Goal: Task Accomplishment & Management: Manage account settings

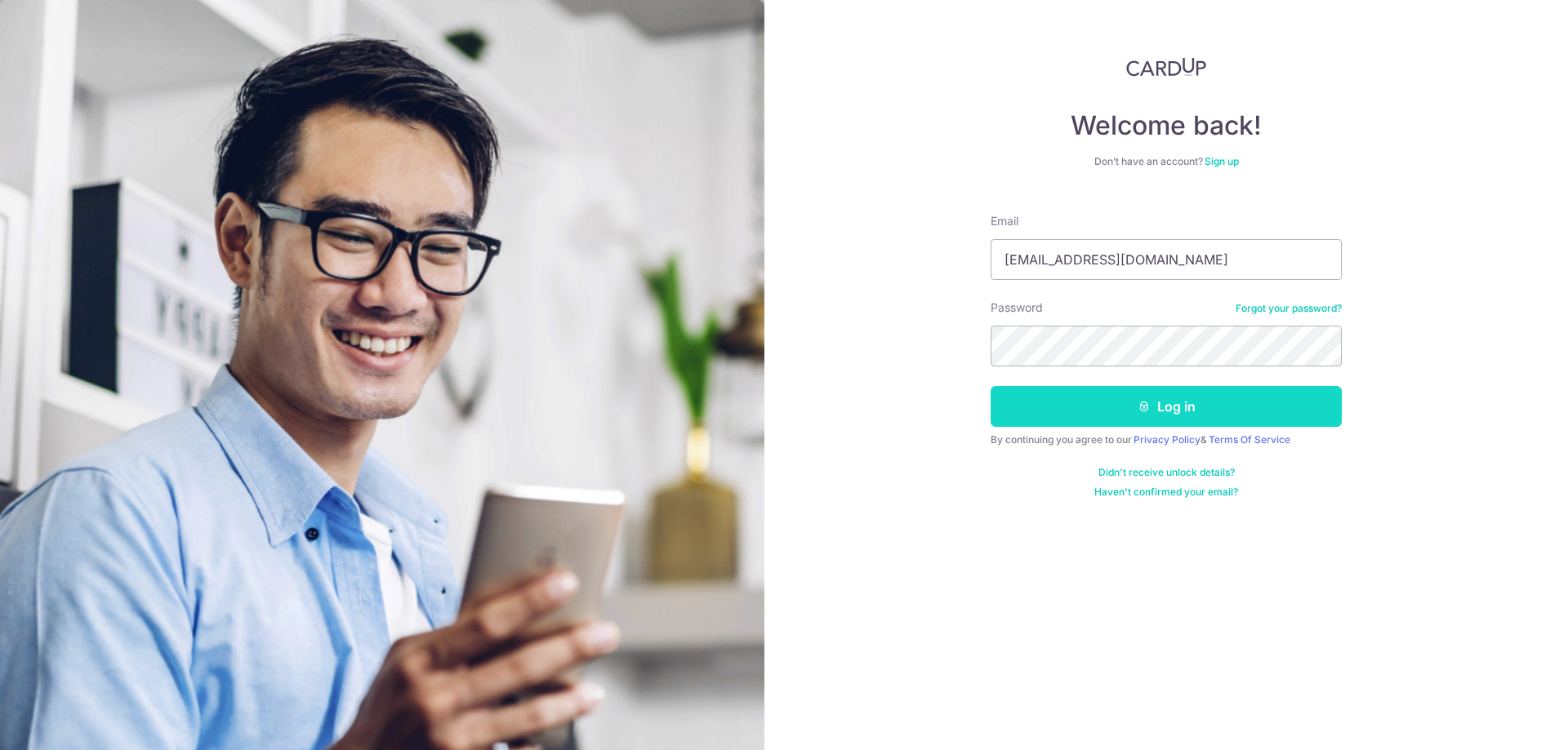
click at [1048, 397] on button "Log in" at bounding box center [1165, 406] width 351 height 41
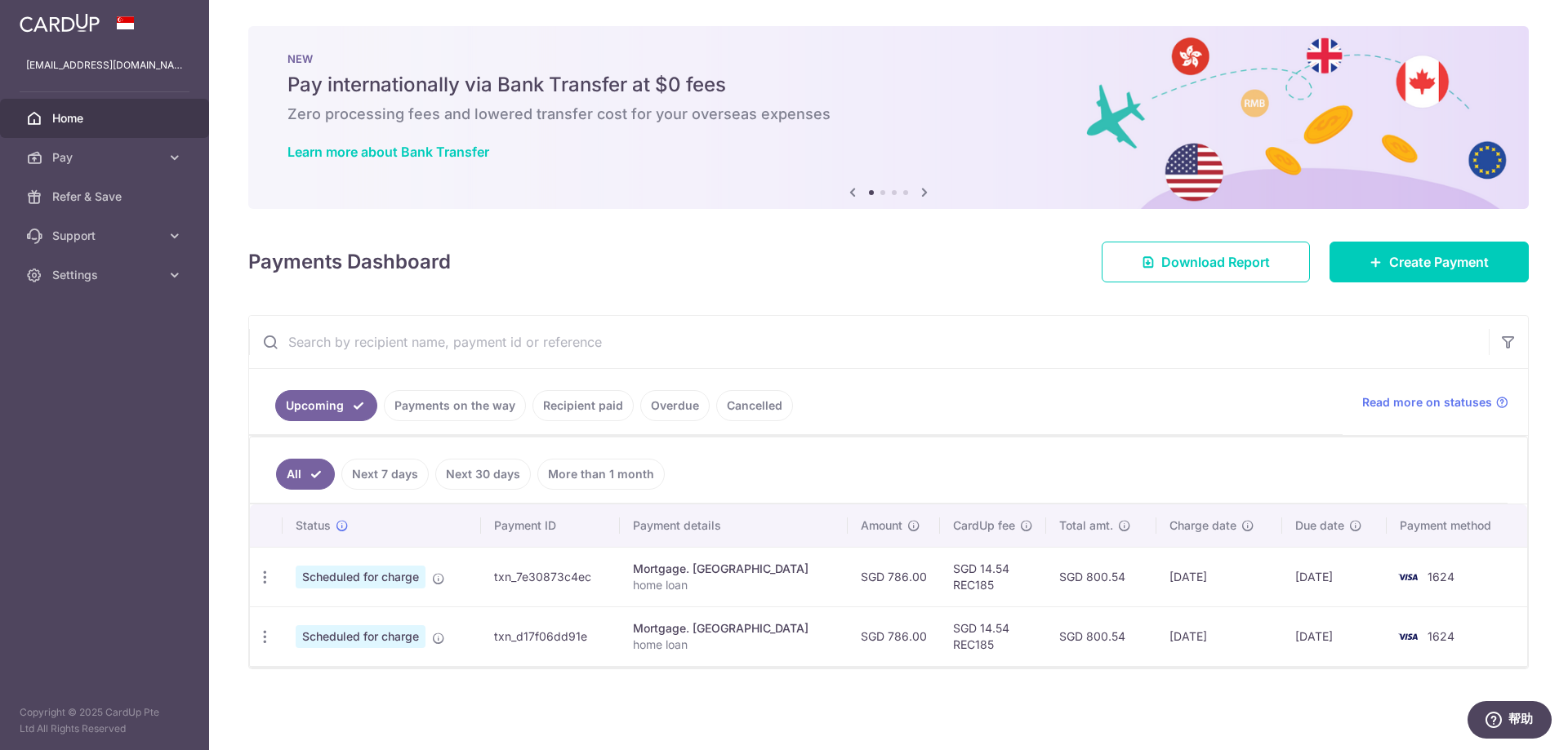
click at [466, 404] on link "Payments on the way" at bounding box center [454, 405] width 142 height 31
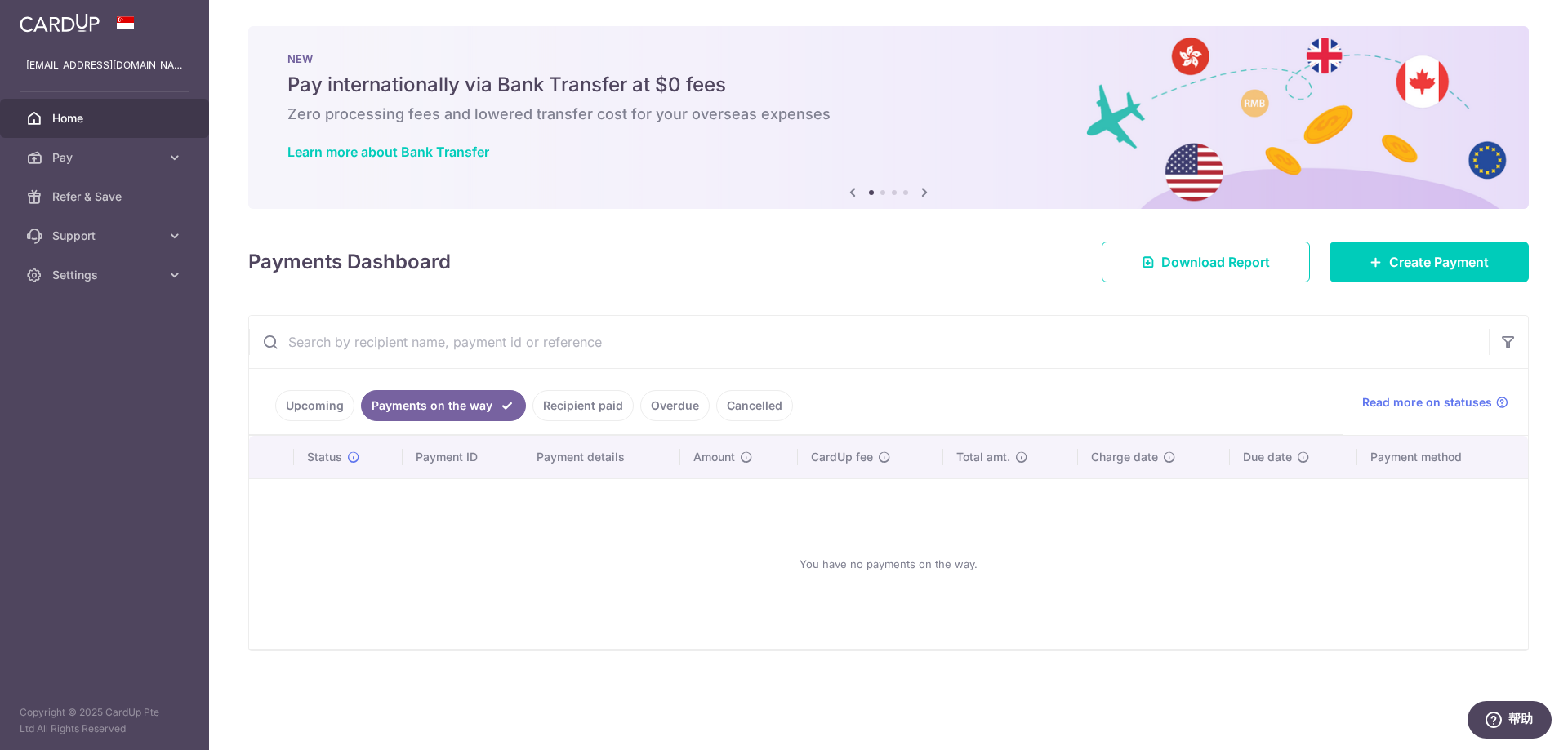
click at [608, 402] on link "Recipient paid" at bounding box center [583, 405] width 101 height 31
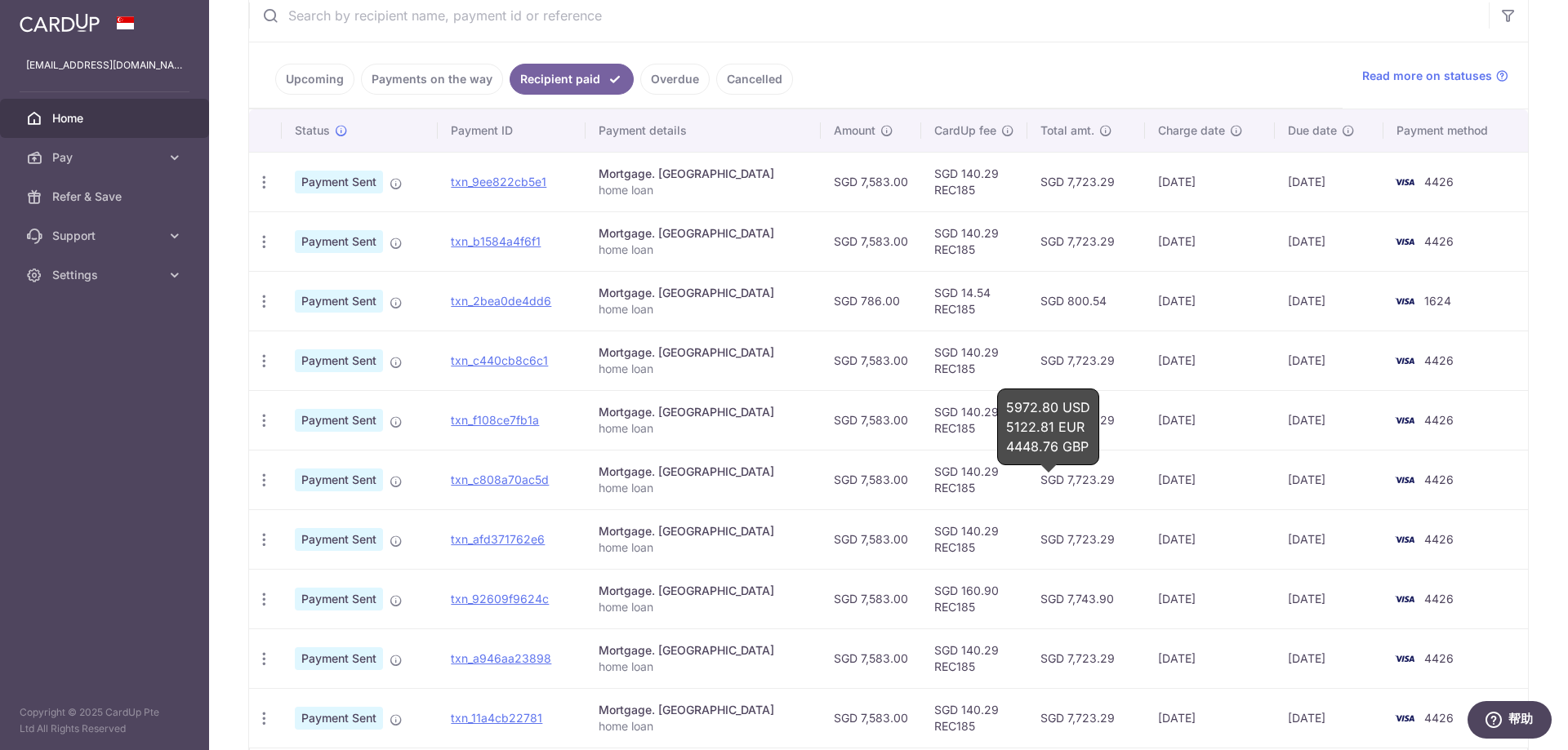
scroll to position [442, 0]
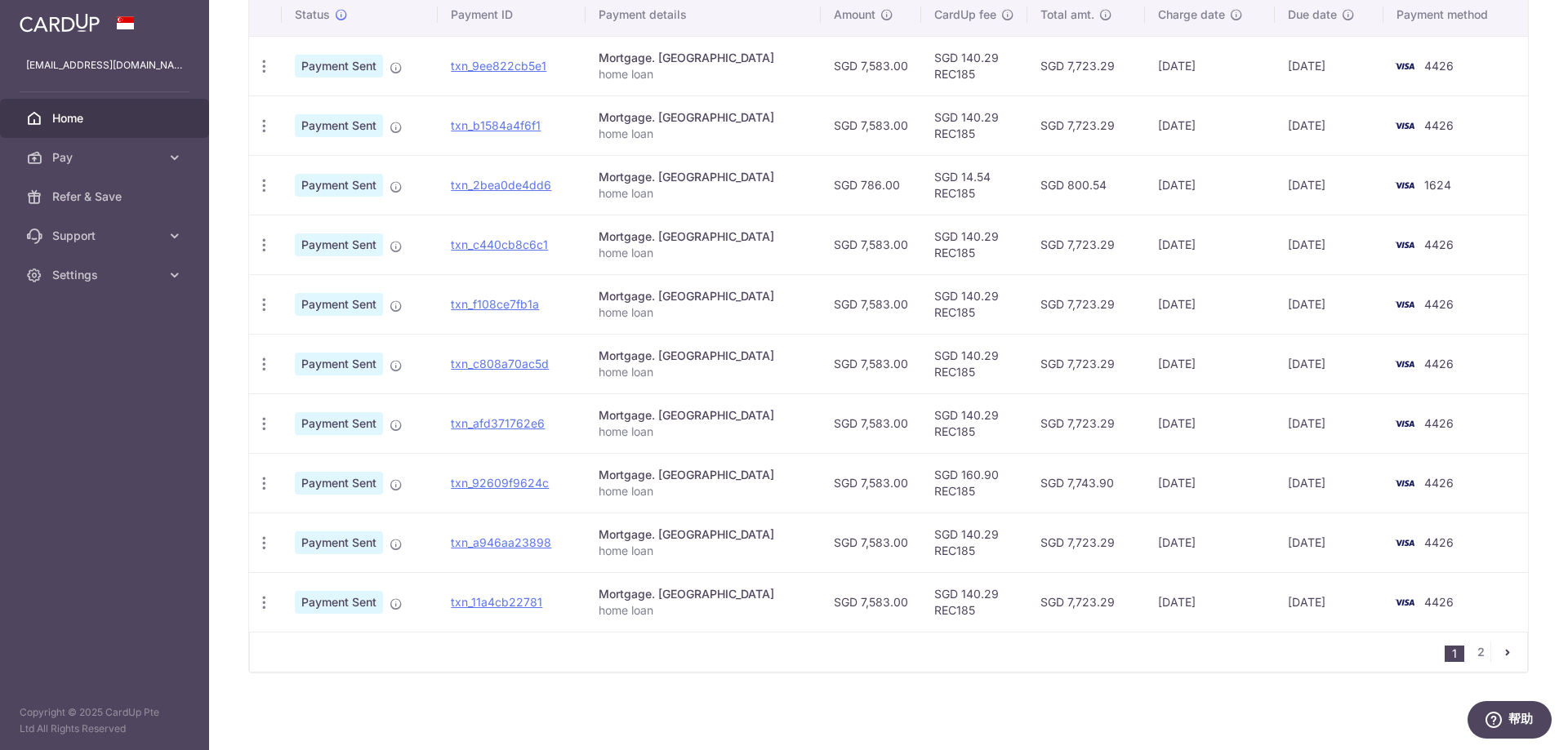
click at [933, 686] on div "× Pause Schedule Pause all future payments in this series Pause just this one p…" at bounding box center [888, 375] width 1359 height 750
click at [1471, 651] on link "2" at bounding box center [1480, 653] width 20 height 20
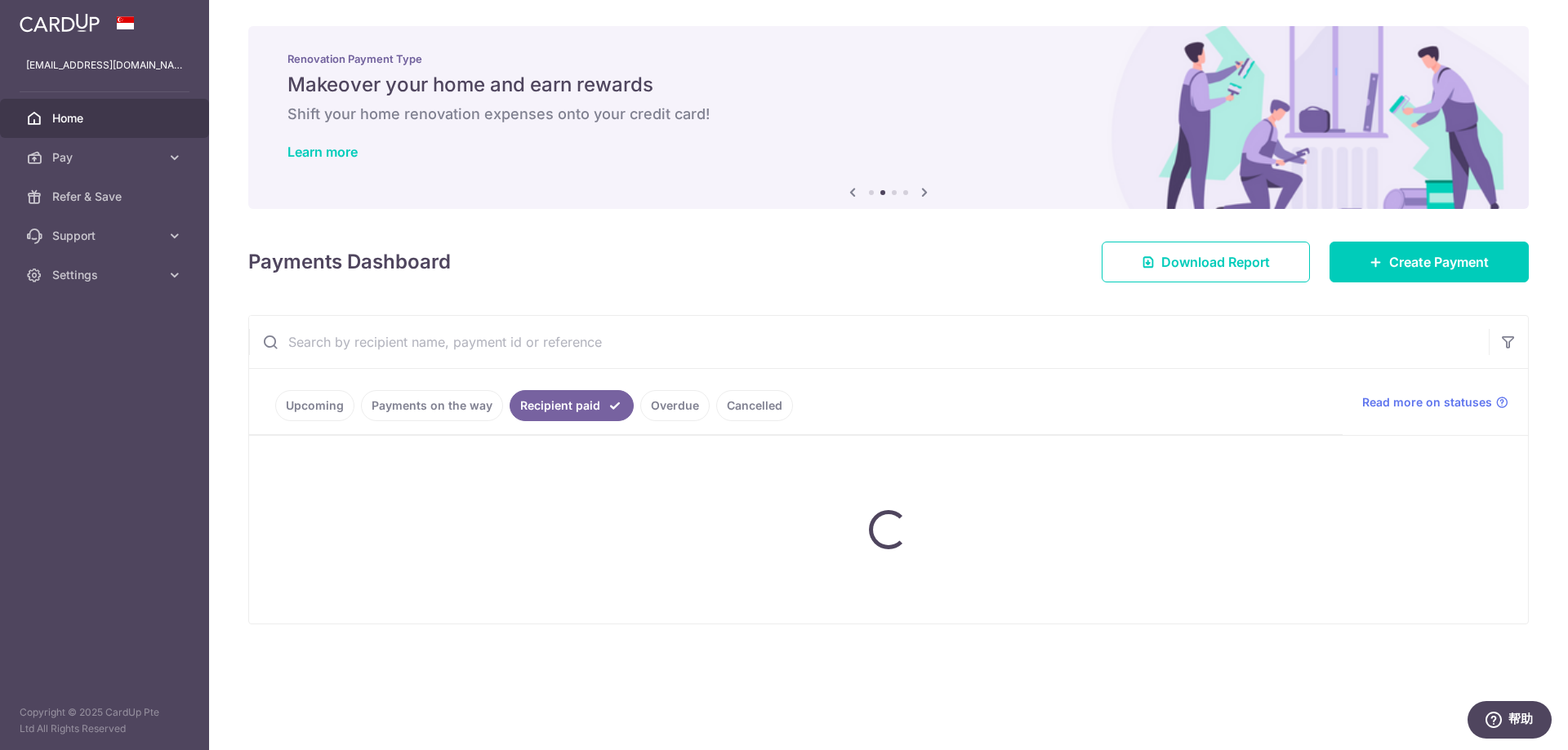
scroll to position [0, 0]
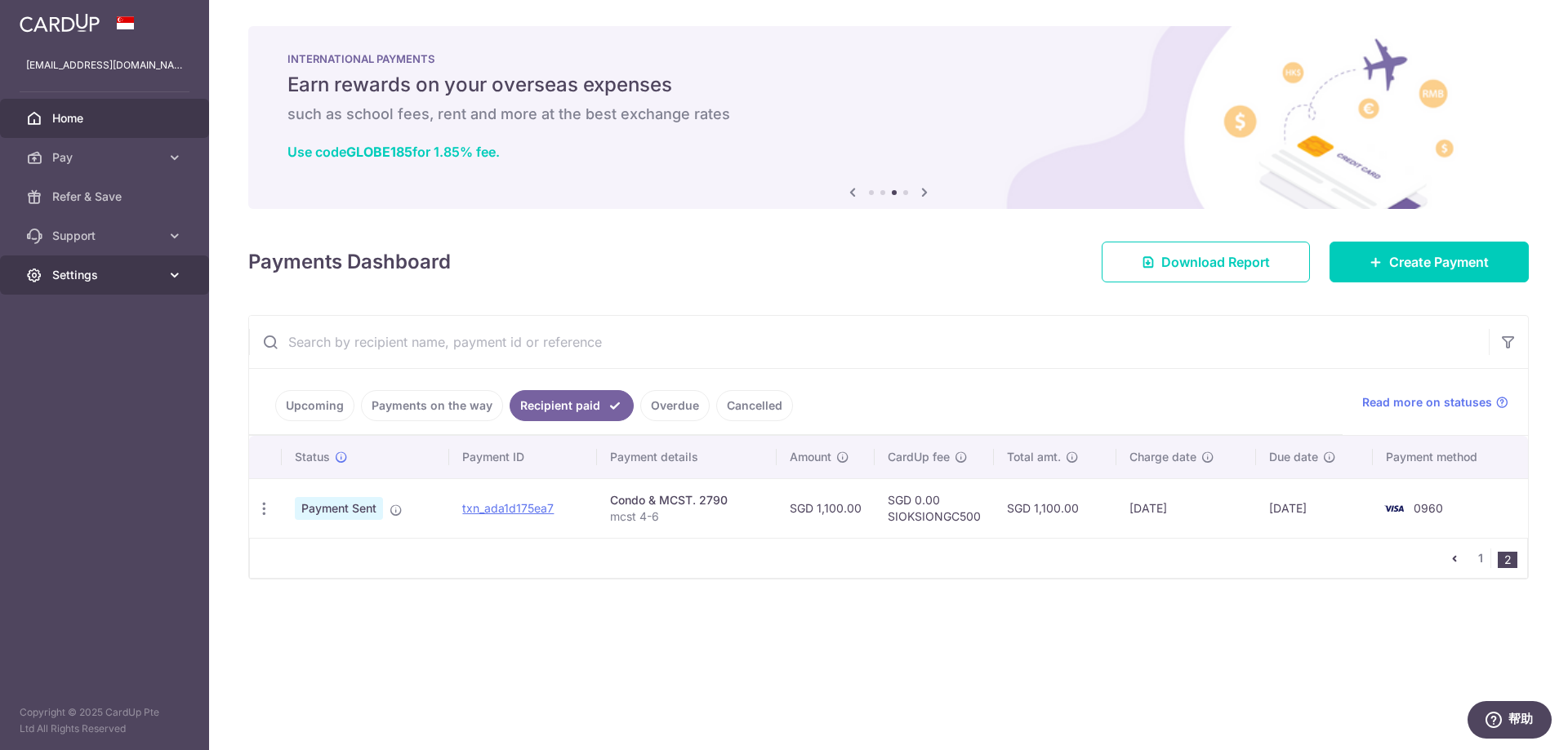
click at [112, 275] on span "Settings" at bounding box center [106, 275] width 107 height 16
click at [82, 314] on span "Account" at bounding box center [106, 314] width 107 height 16
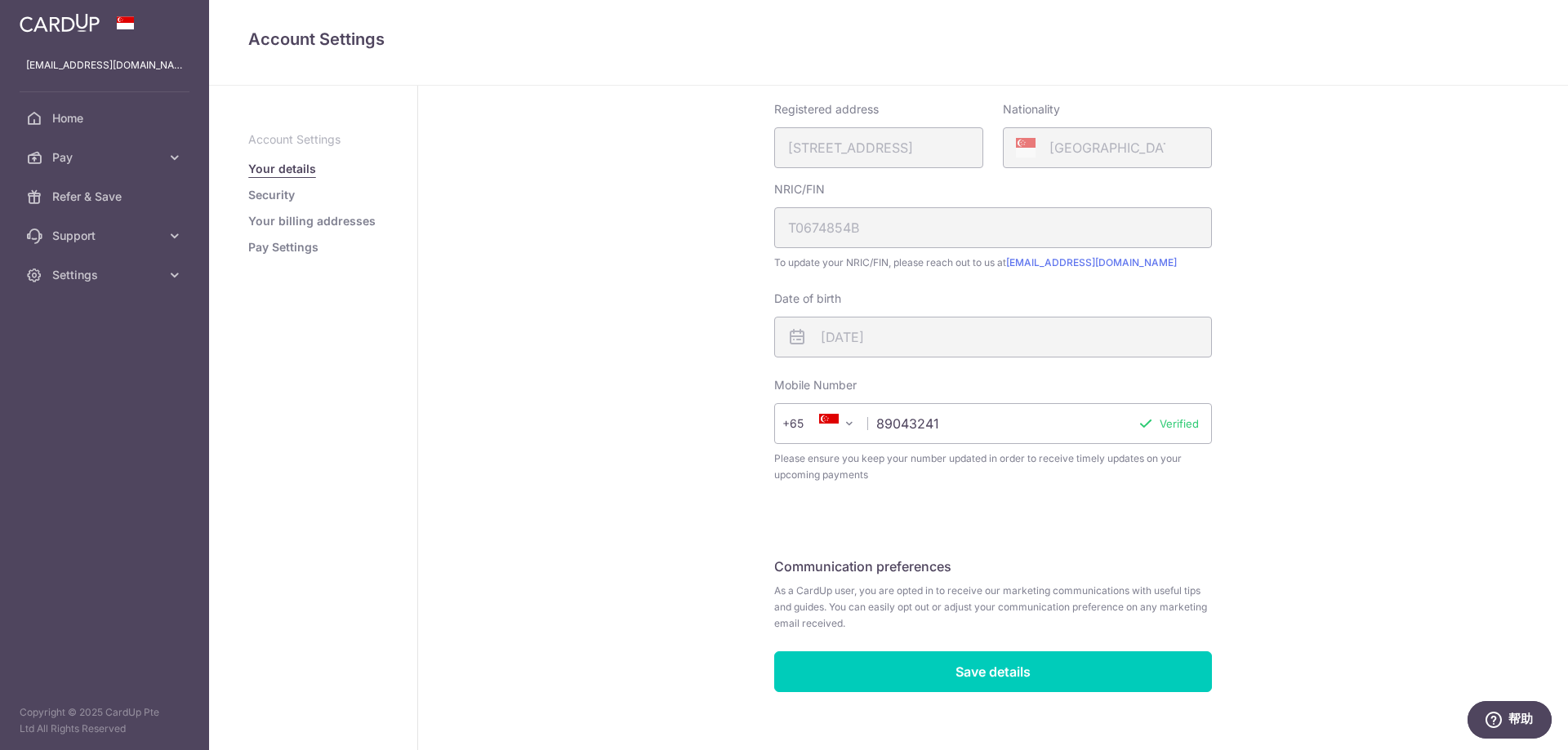
scroll to position [297, 0]
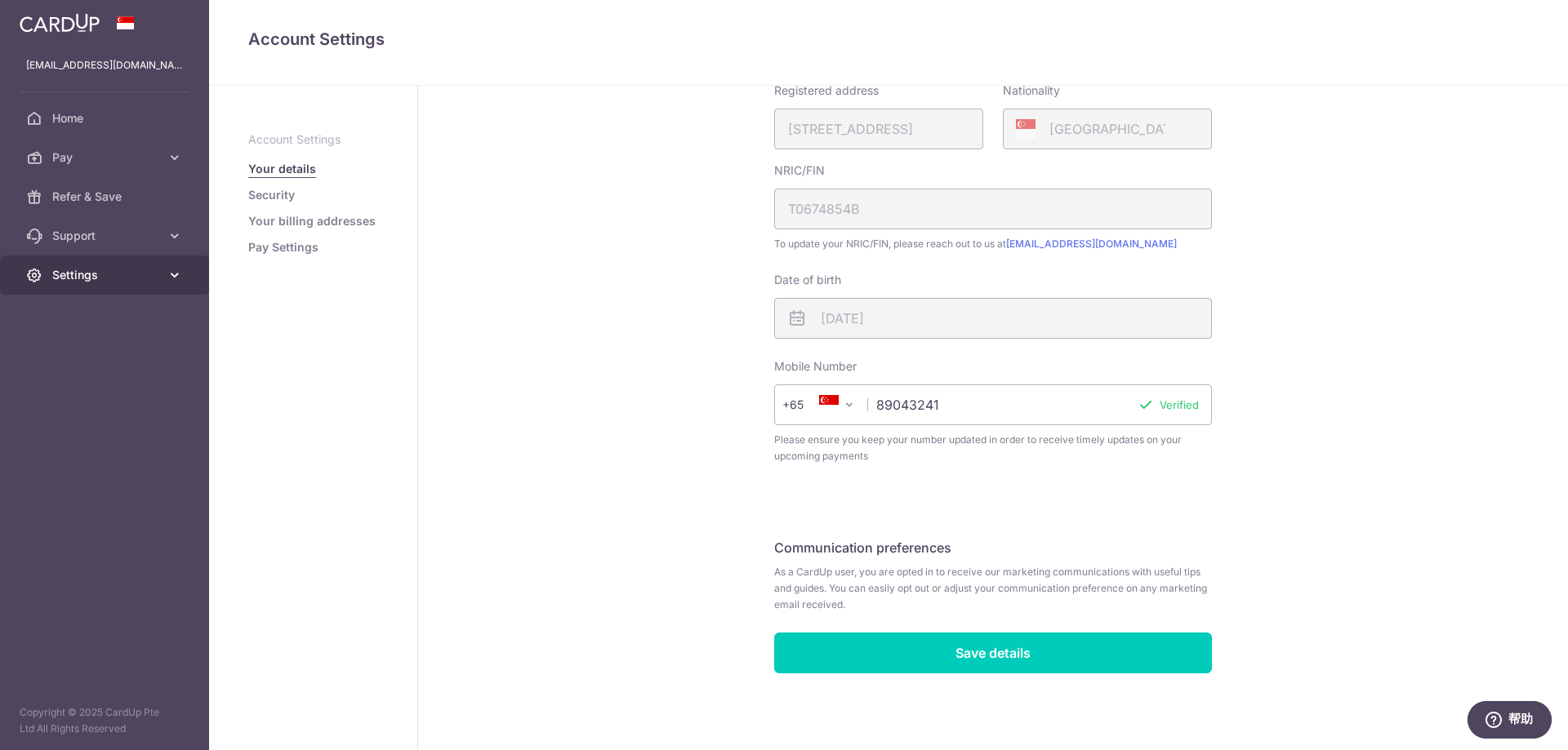
click at [86, 275] on span "Settings" at bounding box center [106, 275] width 107 height 16
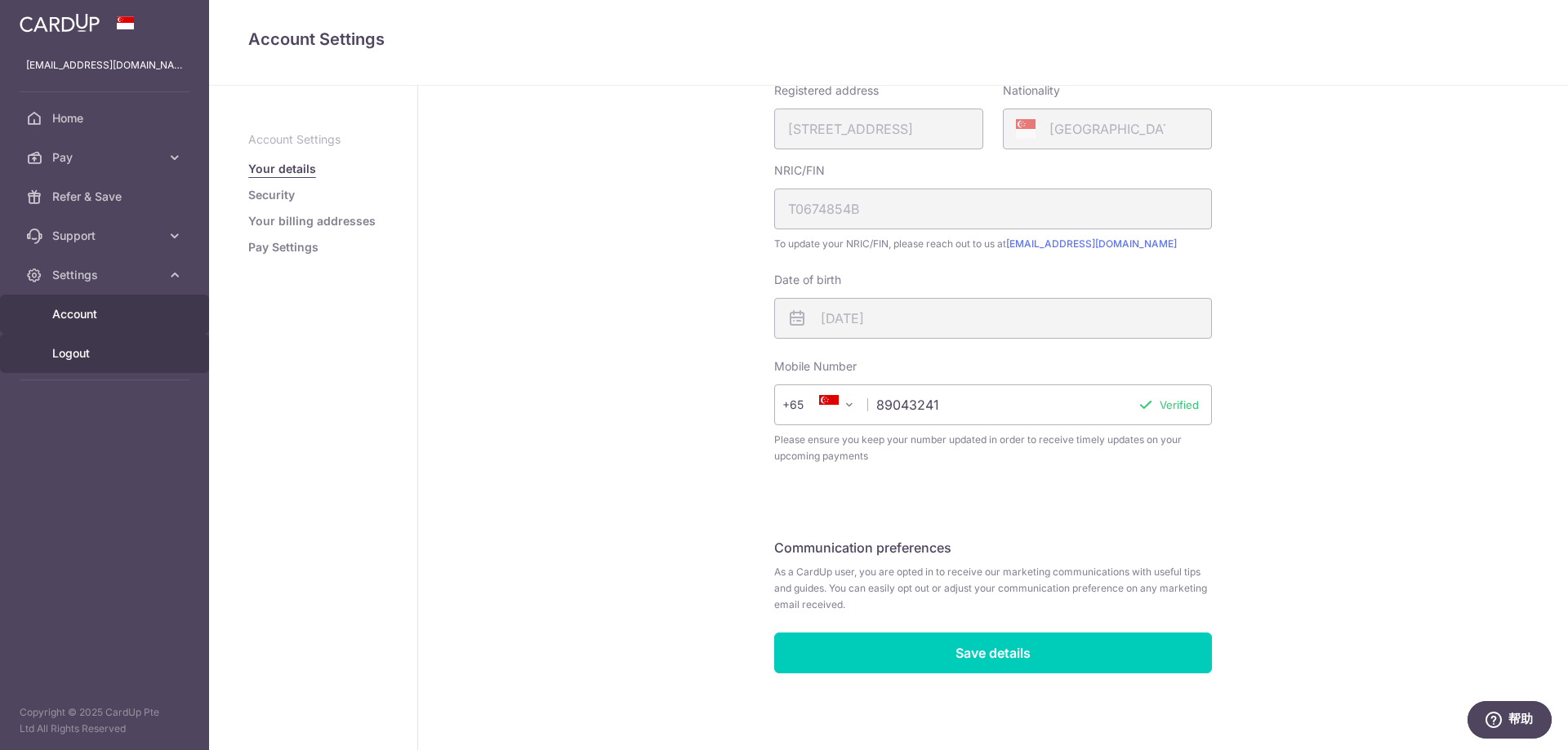
click at [64, 355] on span "Logout" at bounding box center [106, 354] width 107 height 16
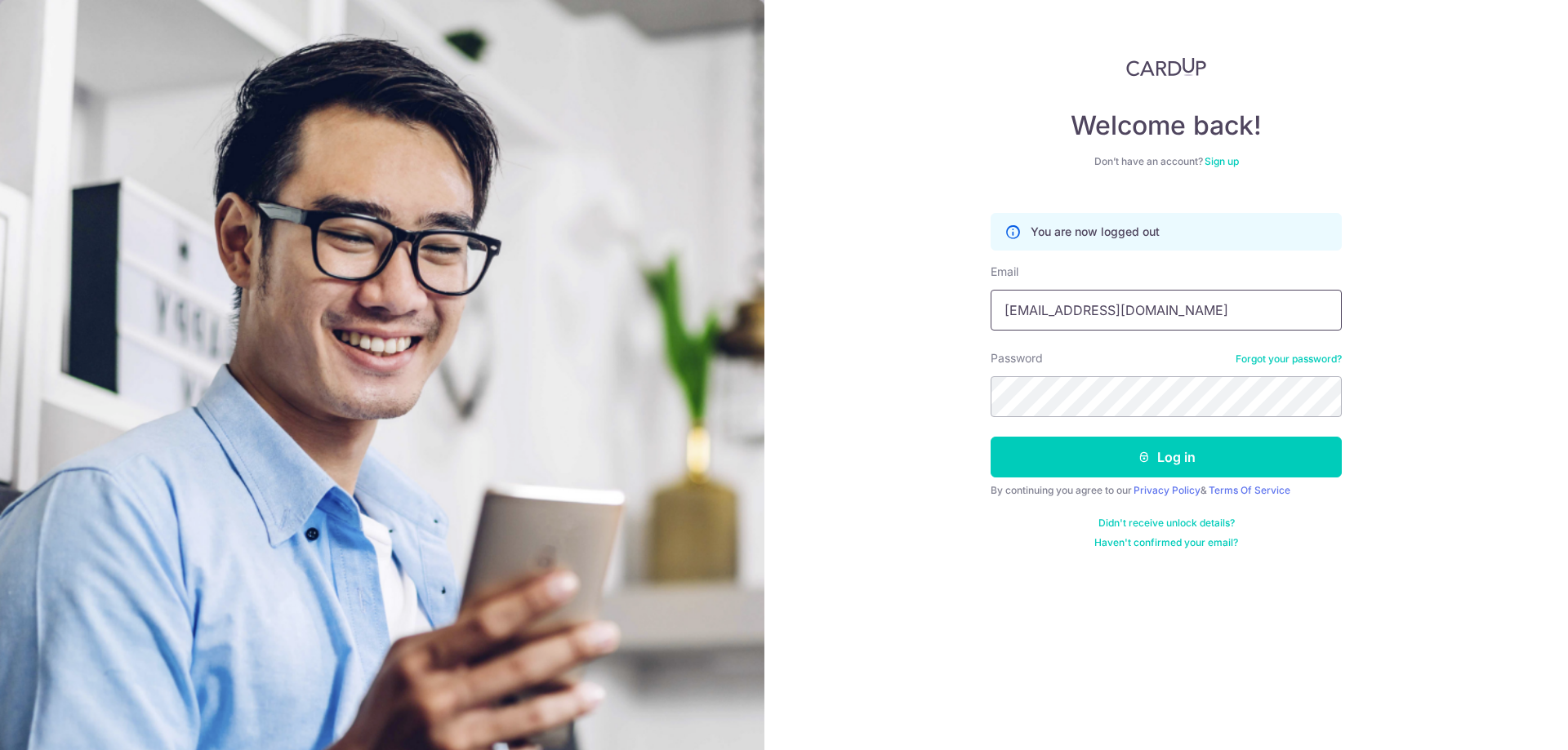
click at [1134, 311] on input "[EMAIL_ADDRESS][DOMAIN_NAME]" at bounding box center [1165, 310] width 351 height 41
type input "xuc116@gmail.com"
click at [1141, 461] on icon "submit" at bounding box center [1144, 457] width 13 height 13
